Goal: Task Accomplishment & Management: Use online tool/utility

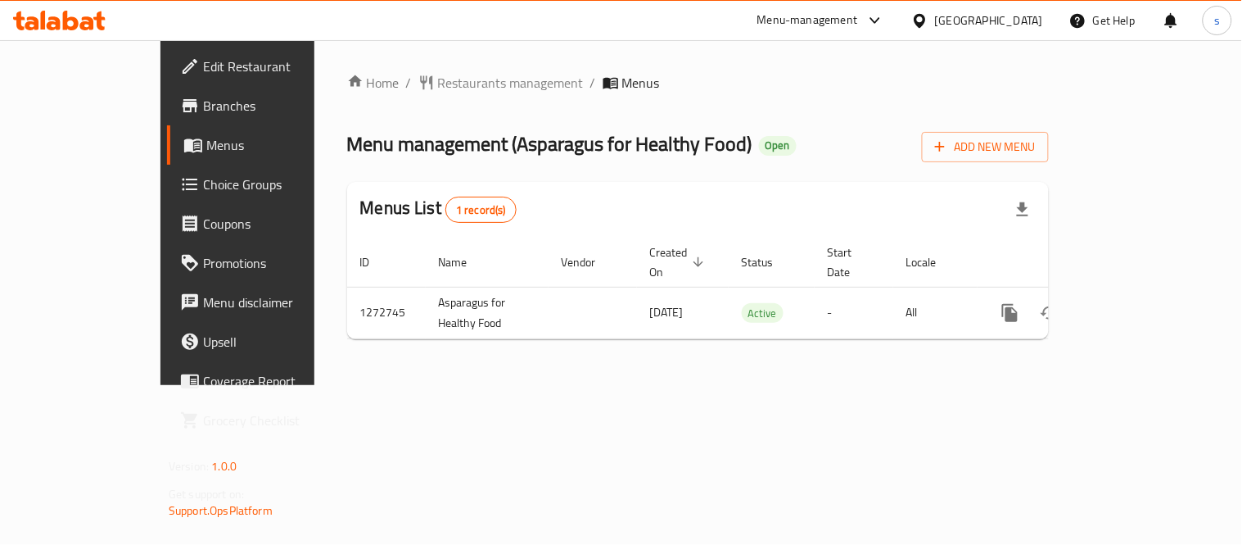
click at [203, 192] on span "Choice Groups" at bounding box center [279, 184] width 152 height 20
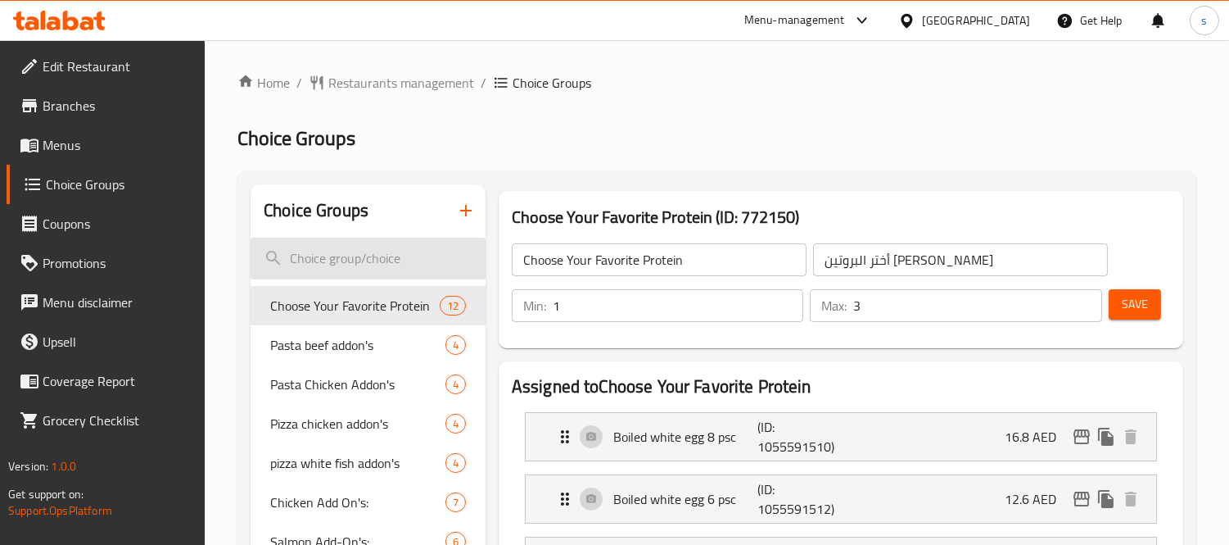
click at [332, 257] on input "search" at bounding box center [368, 258] width 235 height 42
paste input "Choose from a spicy side sauce"
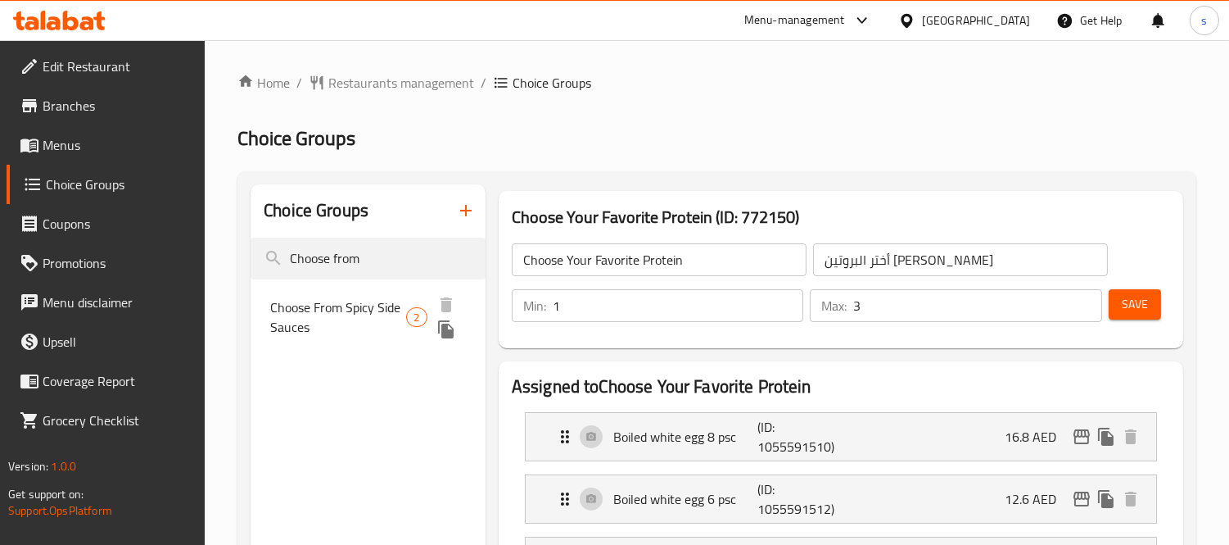
type input "Choose from"
click at [361, 312] on span "Choose From Spicy Side Sauces" at bounding box center [338, 316] width 136 height 39
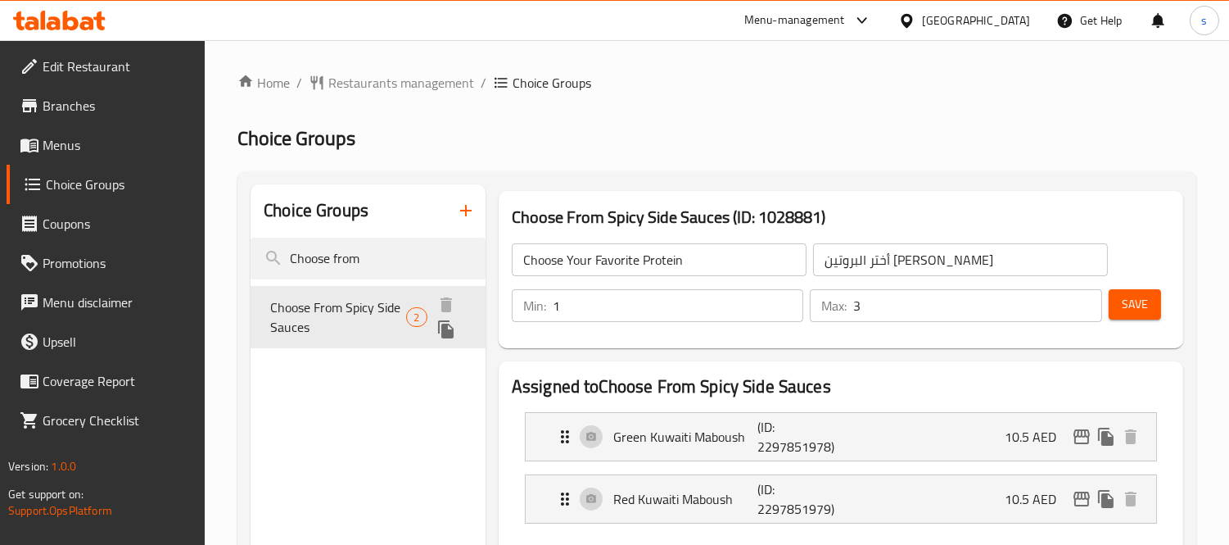
type input "Choose From Spicy Side Sauces"
type input "أختر من صوص جانبي حار"
type input "0"
type input "2"
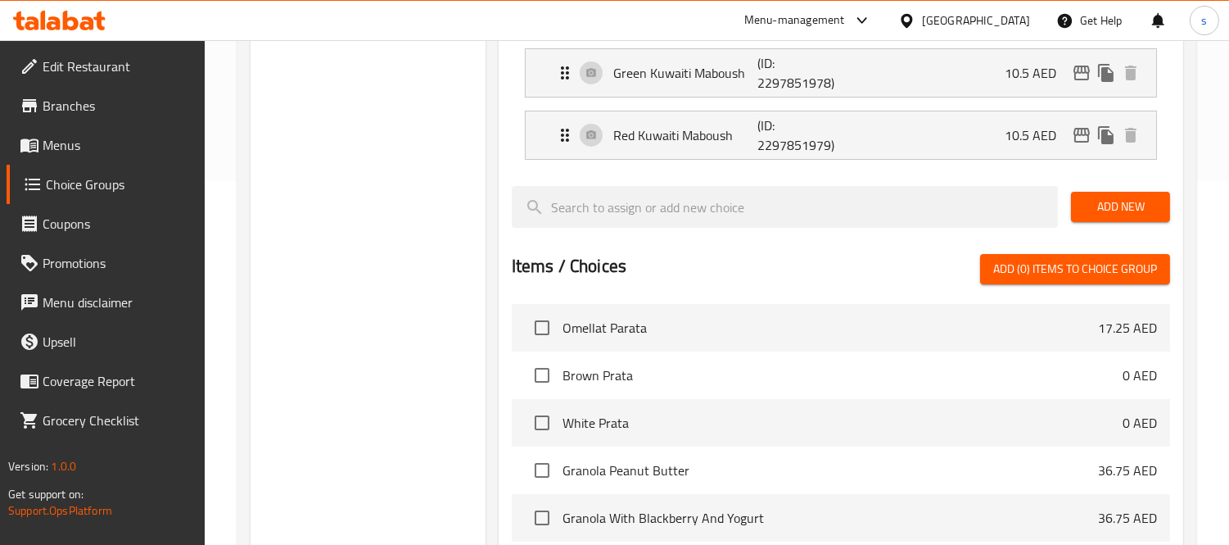
scroll to position [182, 0]
